Goal: Task Accomplishment & Management: Manage account settings

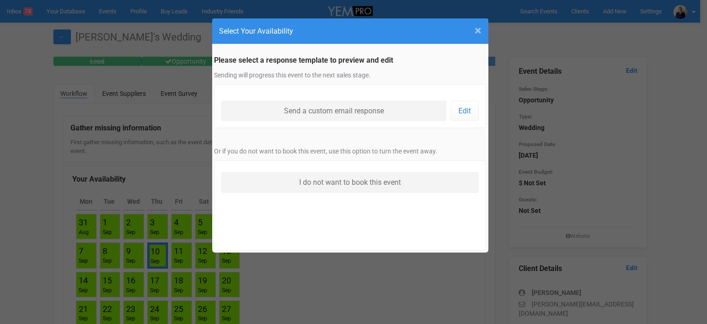
click at [477, 30] on span "×" at bounding box center [478, 30] width 7 height 15
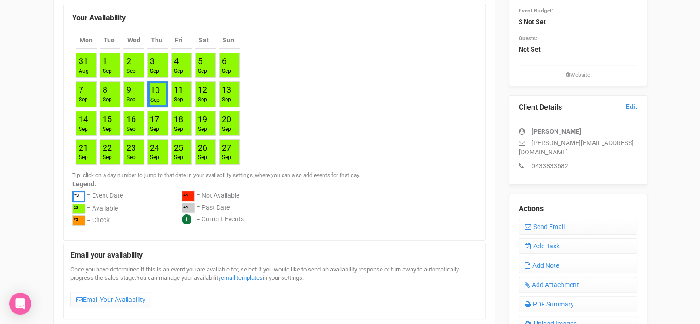
scroll to position [276, 0]
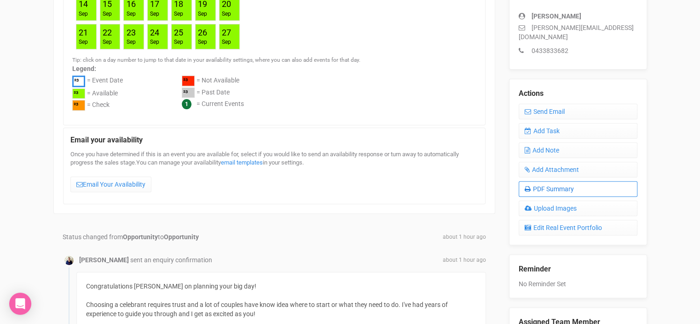
click at [547, 181] on link "PDF Summary" at bounding box center [578, 189] width 119 height 16
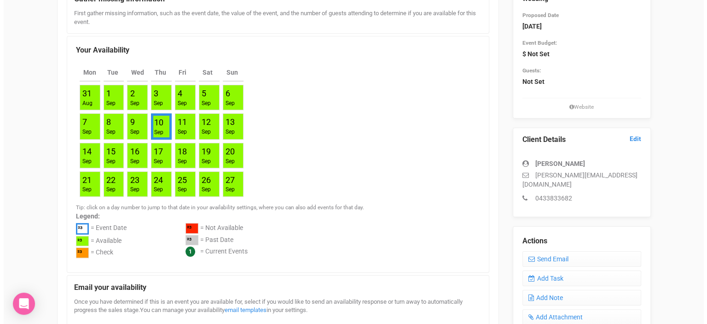
scroll to position [0, 0]
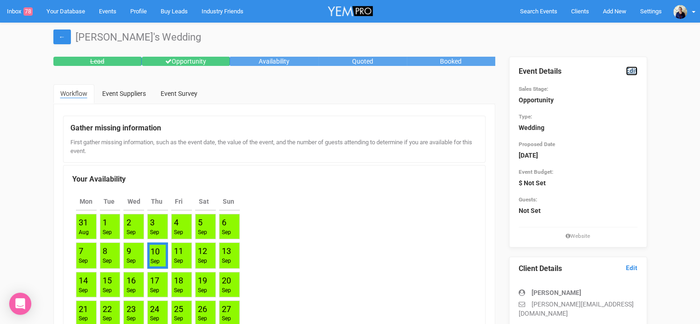
click at [636, 70] on link "Edit" at bounding box center [632, 70] width 12 height 9
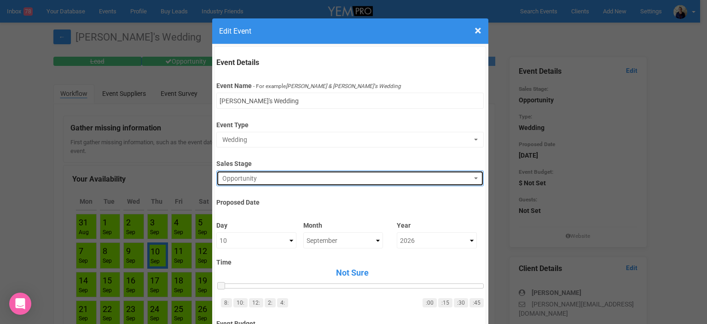
click at [259, 176] on span "Opportunity" at bounding box center [347, 178] width 250 height 9
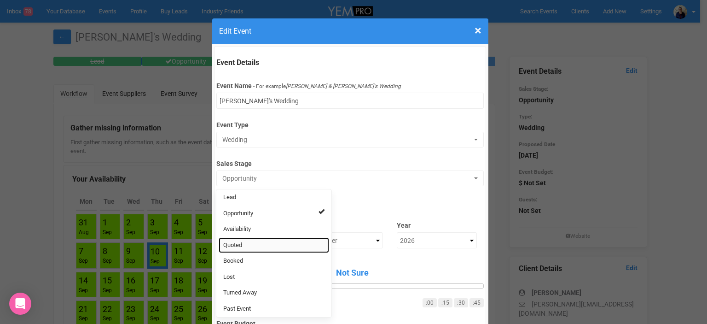
click at [243, 244] on link "Quoted" at bounding box center [274, 245] width 111 height 16
select select "9"
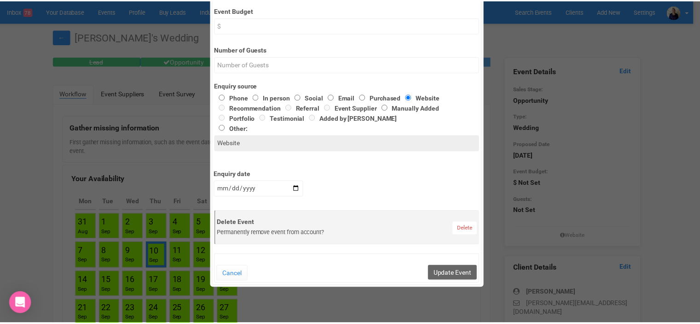
scroll to position [322, 0]
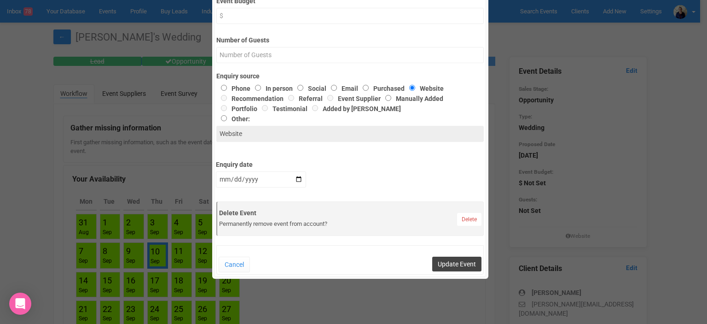
click at [451, 265] on button "Update Event" at bounding box center [456, 263] width 49 height 15
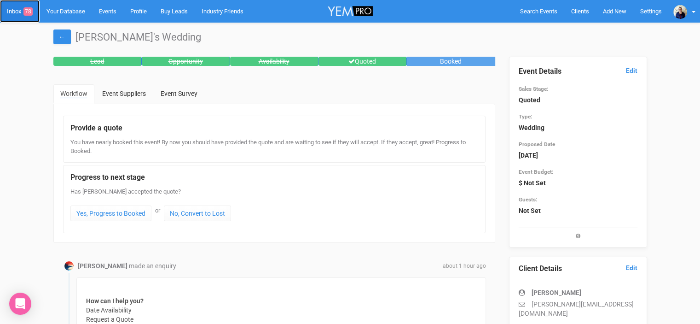
click at [15, 11] on link "Inbox 78" at bounding box center [20, 11] width 40 height 23
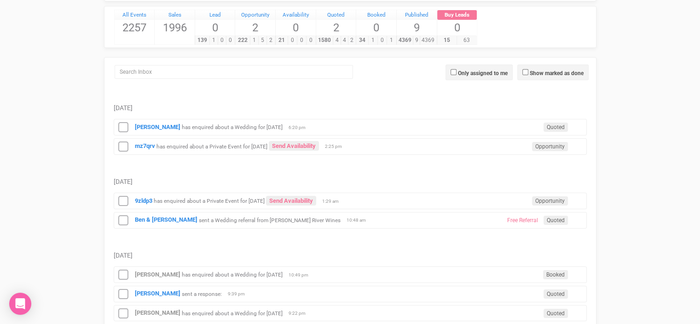
scroll to position [92, 0]
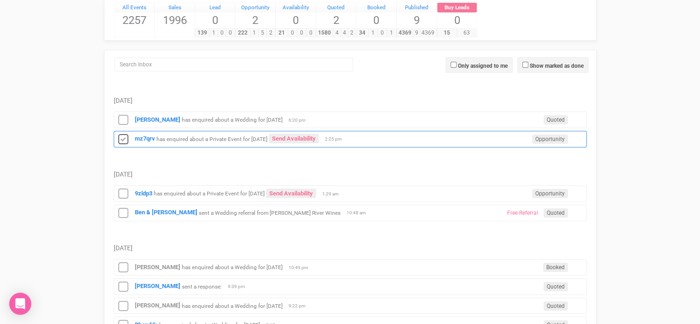
click at [122, 137] on icon at bounding box center [123, 140] width 14 height 12
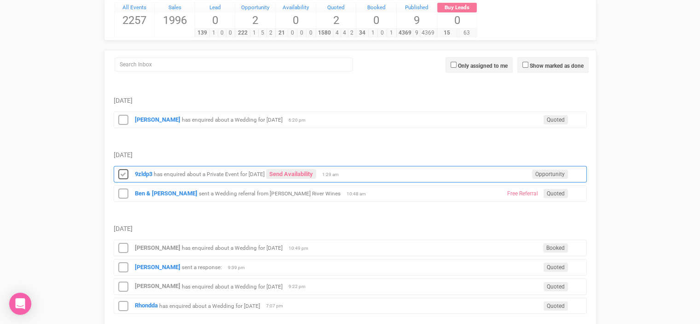
click at [120, 177] on icon at bounding box center [123, 175] width 14 height 12
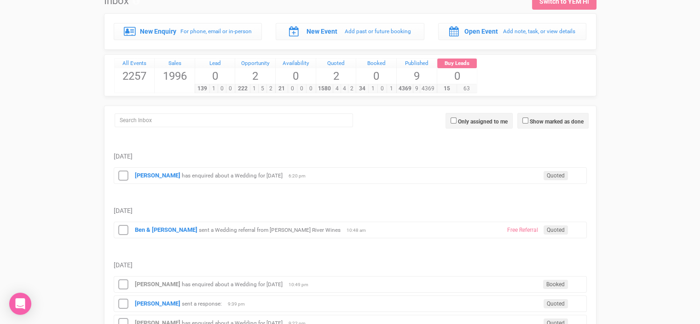
scroll to position [0, 0]
